Goal: Task Accomplishment & Management: Use online tool/utility

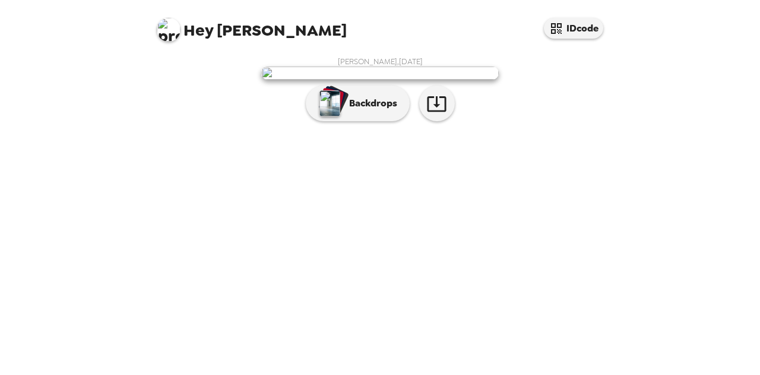
scroll to position [42, 0]
click at [436, 112] on icon "button" at bounding box center [436, 103] width 19 height 15
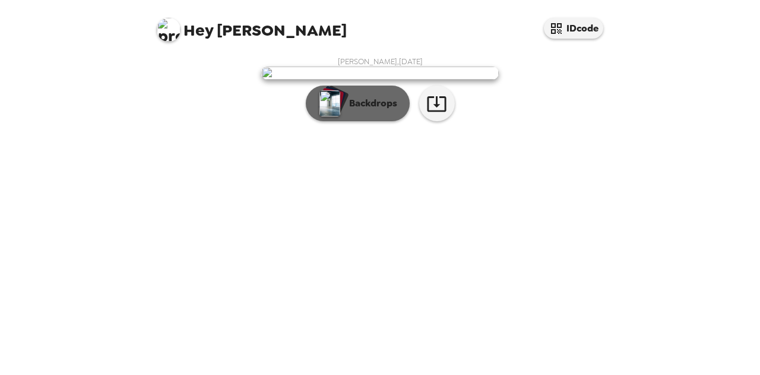
click at [373, 110] on p "Backdrops" at bounding box center [370, 103] width 54 height 14
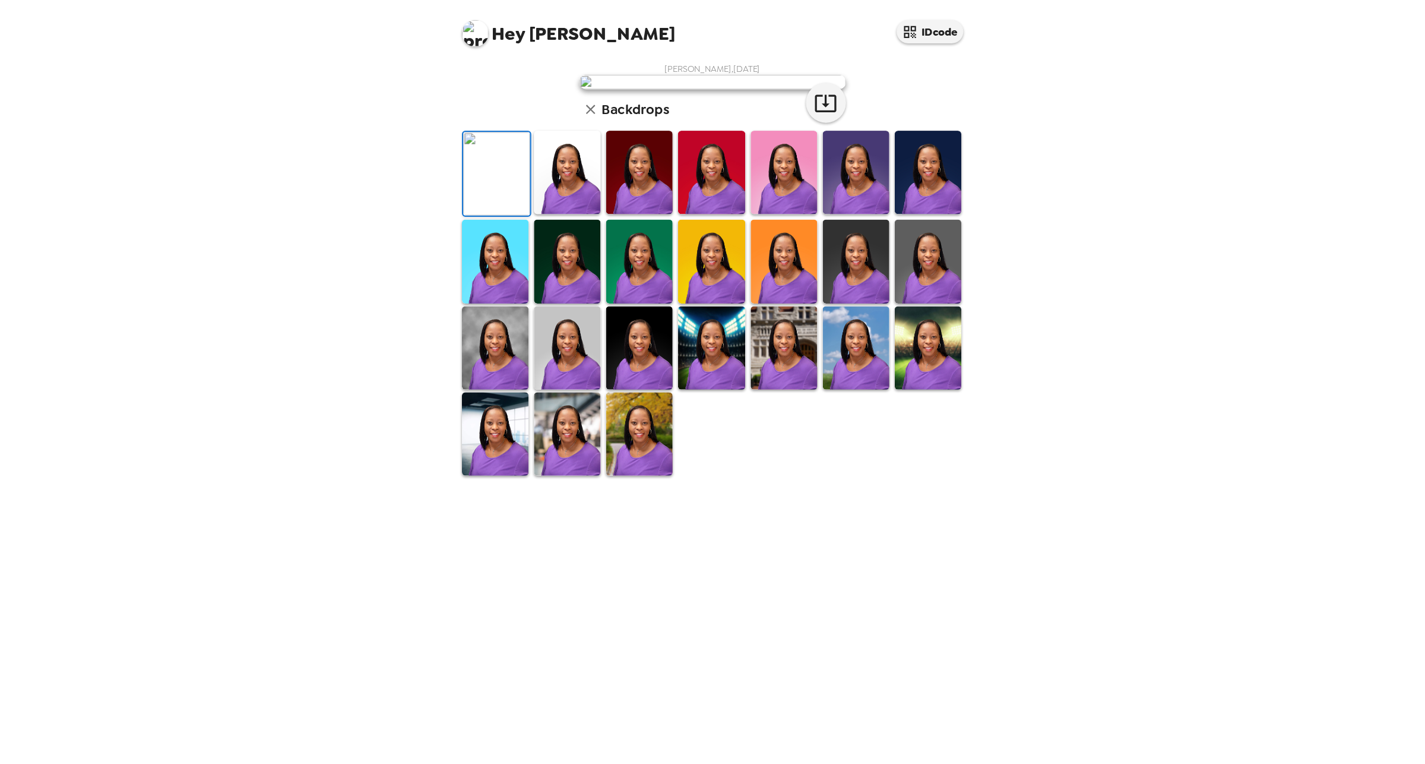
scroll to position [0, 0]
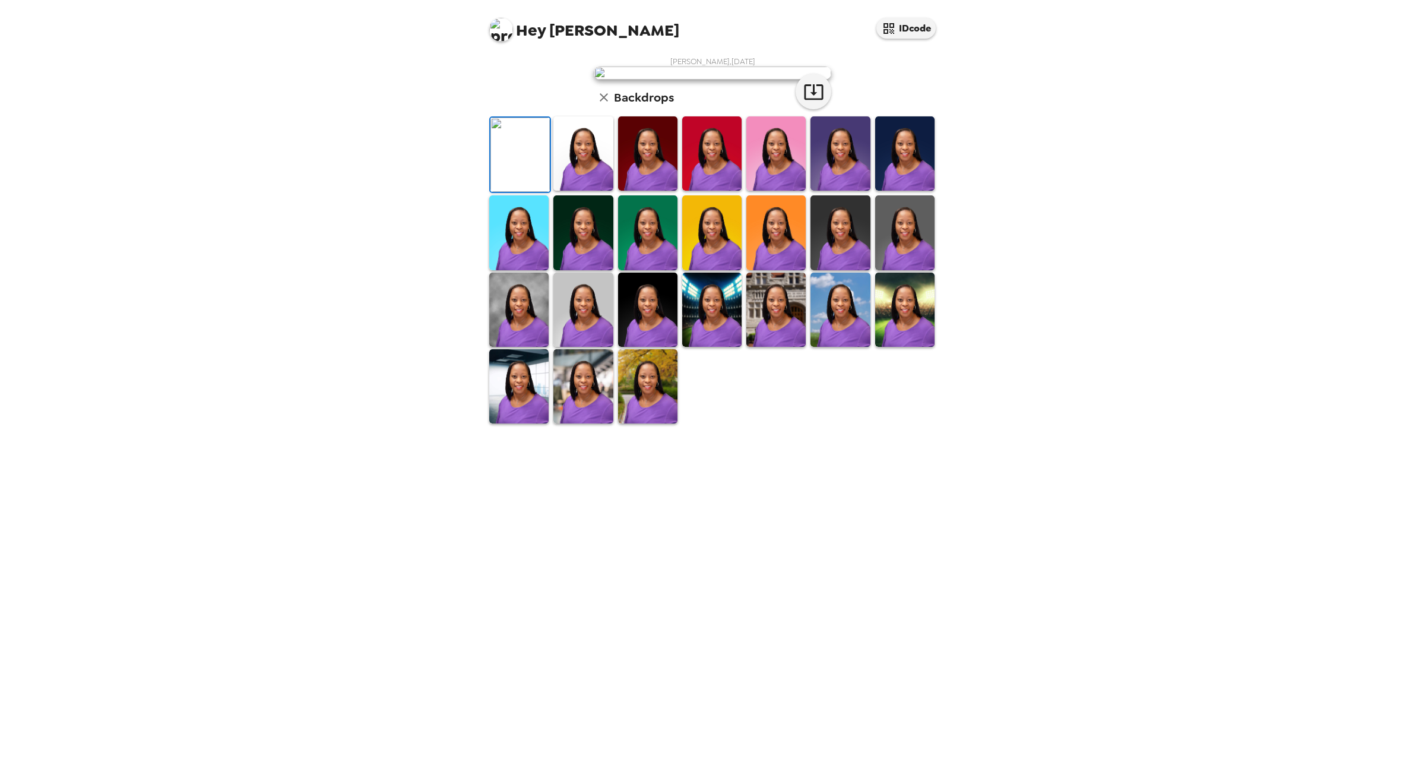
click at [523, 347] on img at bounding box center [518, 310] width 59 height 74
